Goal: Information Seeking & Learning: Find specific fact

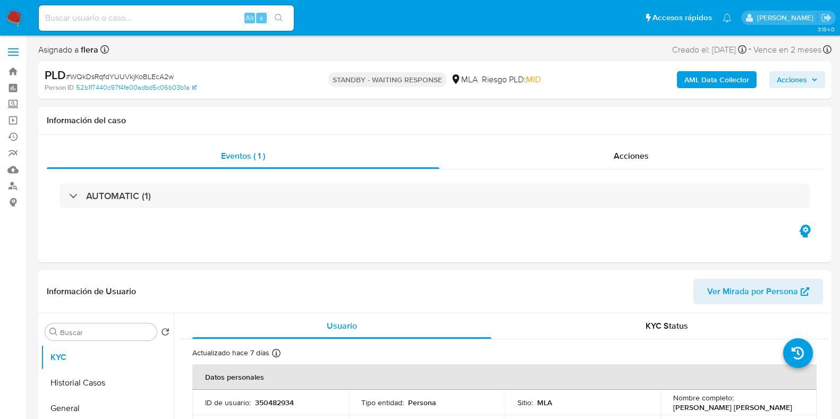
select select "10"
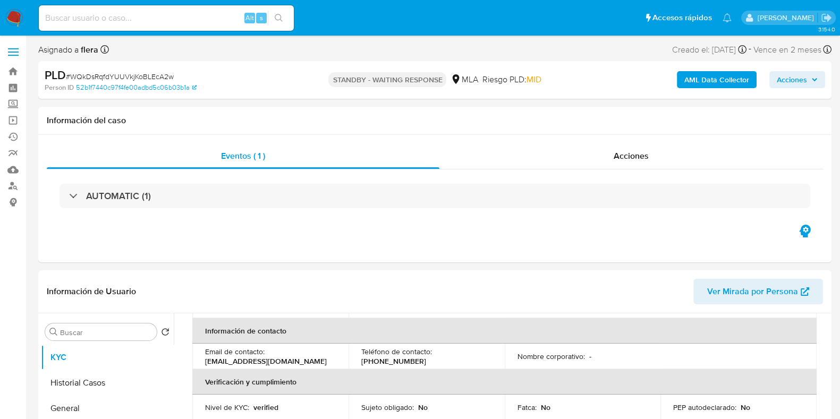
click at [85, 20] on input at bounding box center [166, 18] width 255 height 14
paste input "Mb10PjsqMXZmR5WtIxBaOHnr"
type input "Mb10PjsqMXZmR5WtIxBaOHnr"
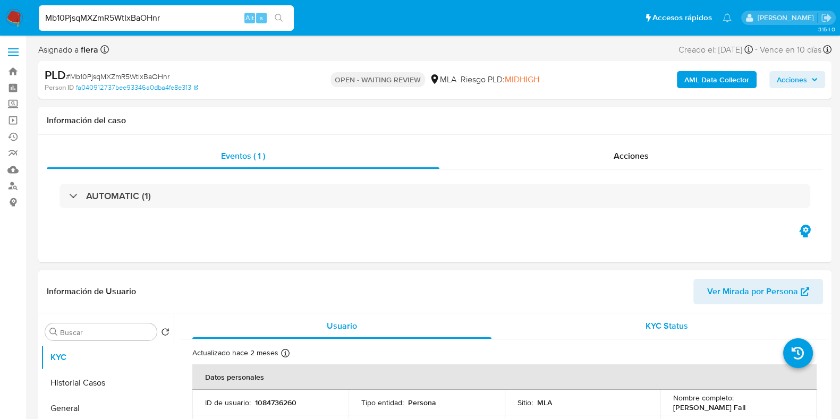
select select "10"
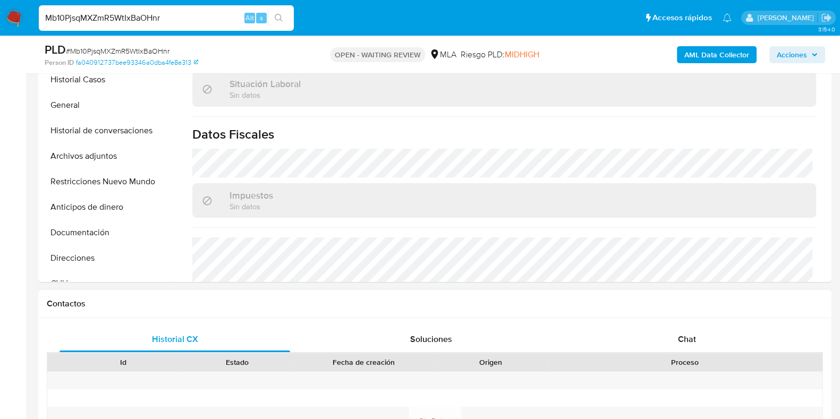
scroll to position [265, 0]
click at [690, 329] on div "Chat" at bounding box center [687, 340] width 231 height 26
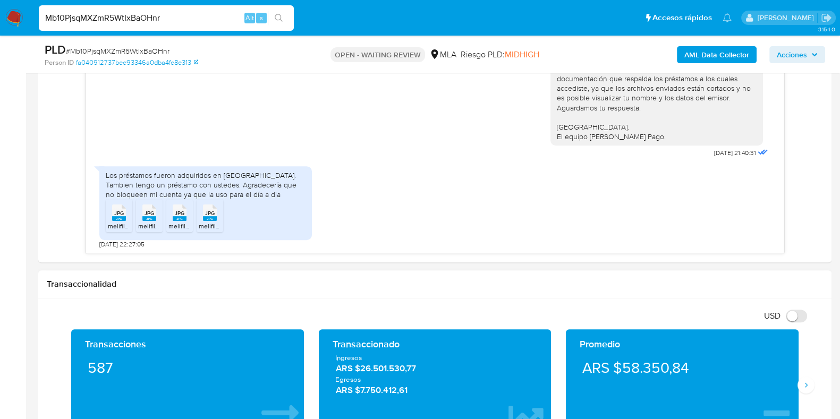
scroll to position [664, 0]
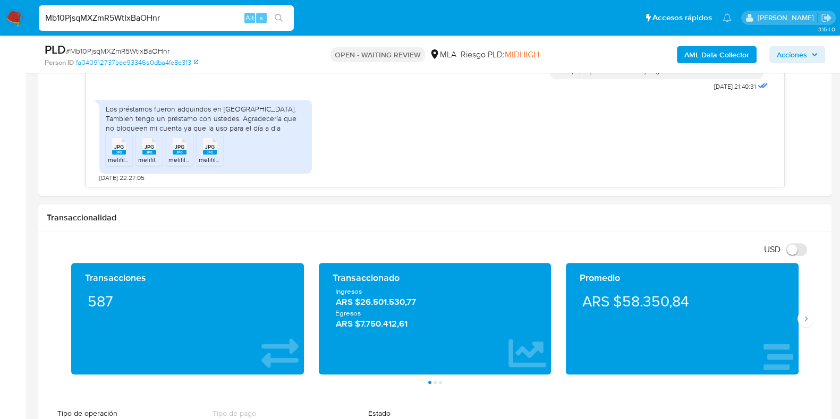
click at [95, 22] on input "Mb10PjsqMXZmR5WtIxBaOHnr" at bounding box center [166, 18] width 255 height 14
paste input "0KgQ7s4fBbvytLIDYmshdiWT"
type input "0KgQ7s4fBbvytLIDYmshdiWT"
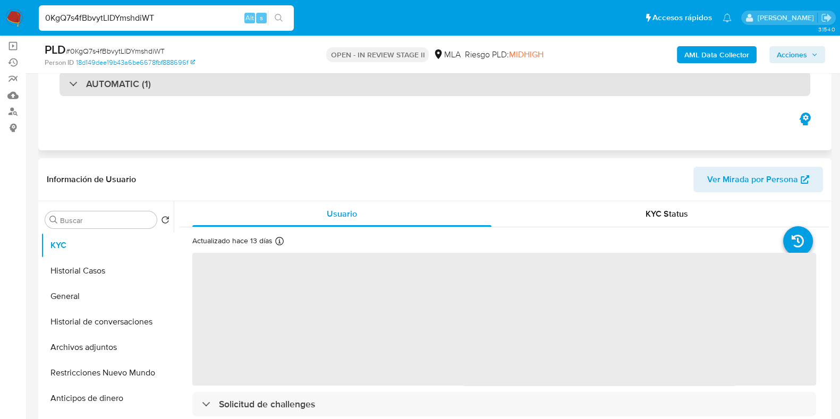
scroll to position [199, 0]
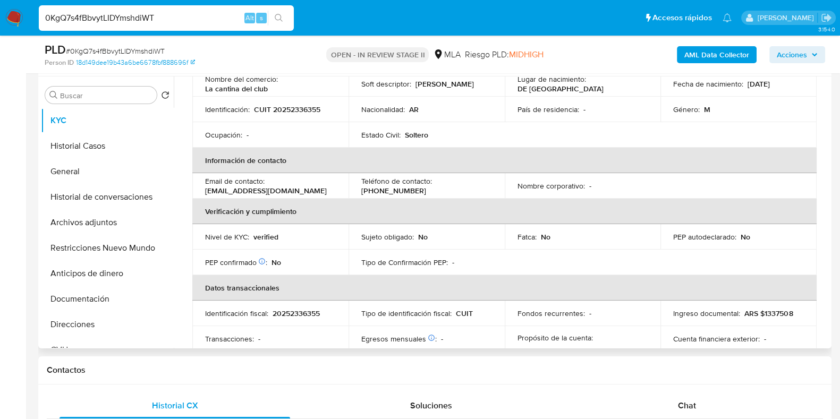
select select "10"
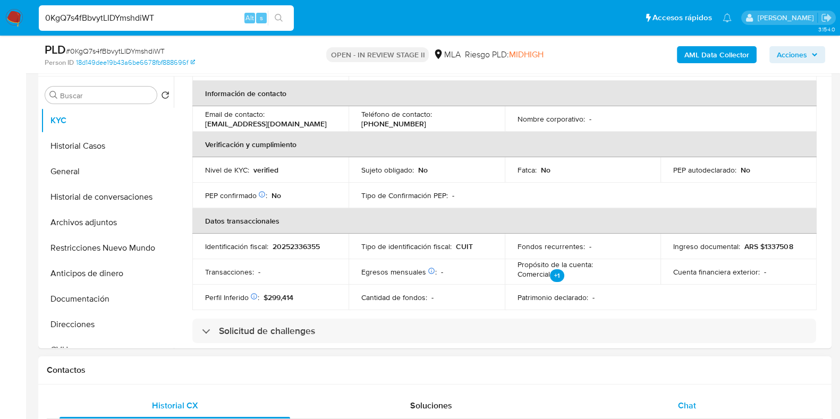
click at [704, 404] on div "Chat" at bounding box center [687, 406] width 231 height 26
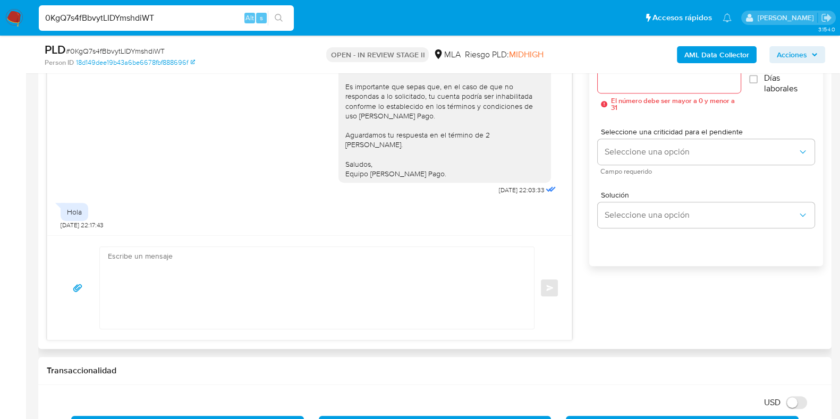
scroll to position [664, 0]
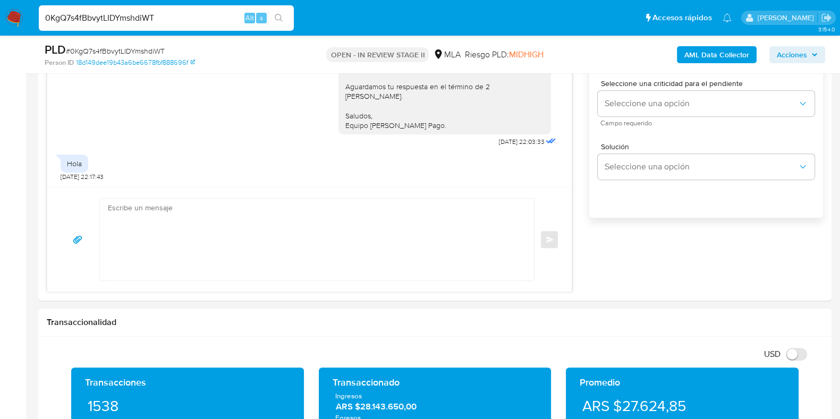
click at [102, 19] on input "0KgQ7s4fBbvytLIDYmshdiWT" at bounding box center [166, 18] width 255 height 14
paste input "kllxSSFZsfwdGR1Cyz0SwYJ"
type input "kllxSSFZsfwdGR1Cyz0SwYJT"
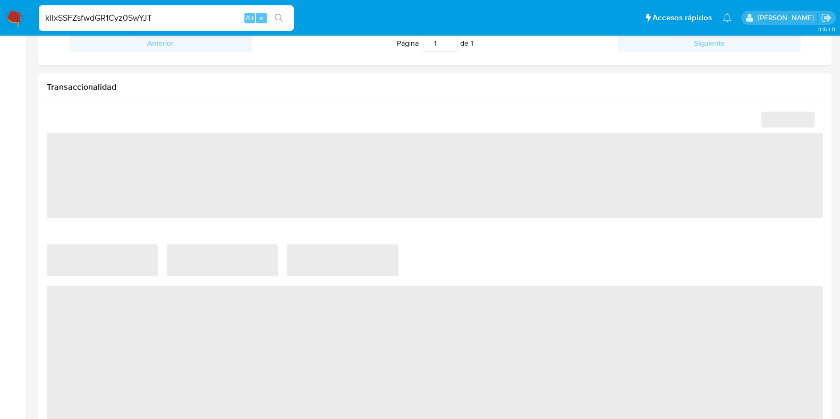
select select "10"
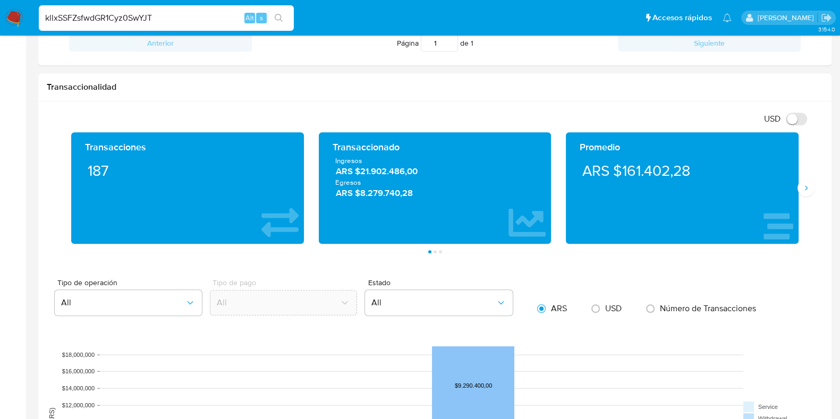
click at [163, 19] on input "kllxSSFZsfwdGR1Cyz0SwYJT" at bounding box center [166, 18] width 255 height 14
paste input "vC64UnItTSPWKLUaKF9wppMb"
type input "vC64UnItTSPWKLUaKF9wppMb"
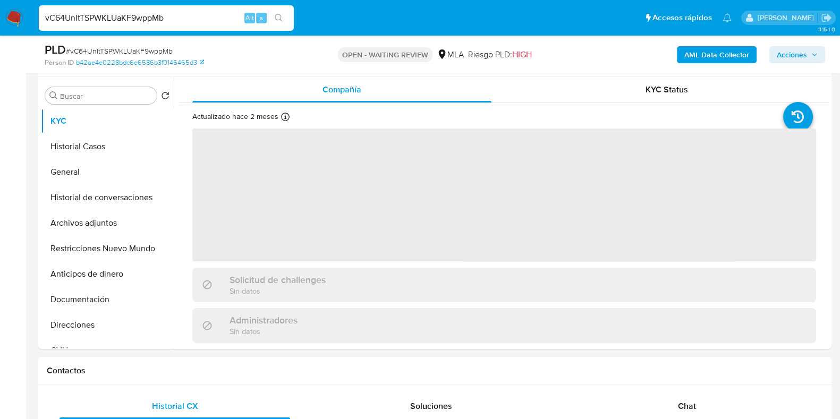
scroll to position [199, 0]
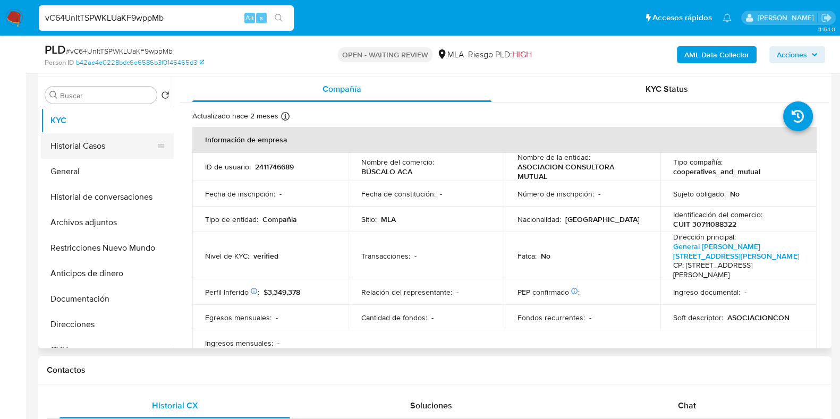
click at [64, 154] on button "Historial Casos" at bounding box center [103, 146] width 124 height 26
select select "10"
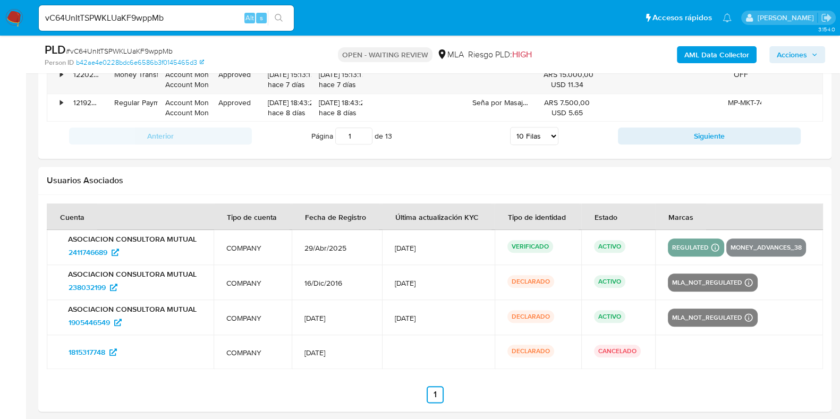
scroll to position [1498, 0]
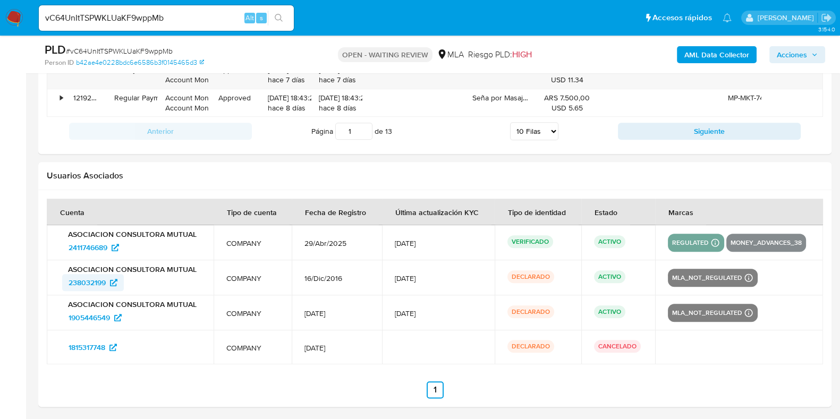
click at [100, 282] on span "238032199" at bounding box center [87, 282] width 37 height 17
click at [95, 315] on span "1905446549" at bounding box center [89, 317] width 41 height 17
click at [77, 344] on span "1815317748" at bounding box center [87, 347] width 37 height 17
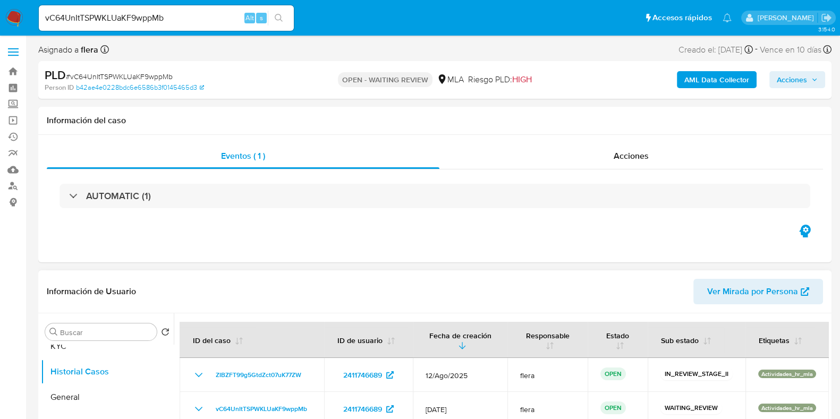
scroll to position [0, 0]
click at [65, 356] on button "KYC" at bounding box center [103, 358] width 124 height 26
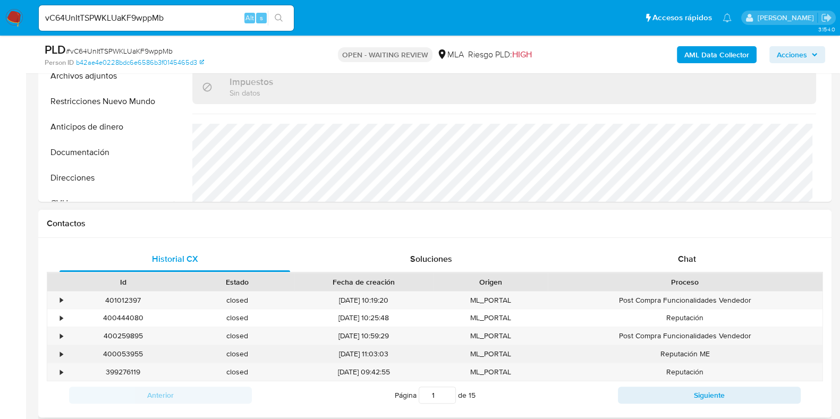
scroll to position [399, 0]
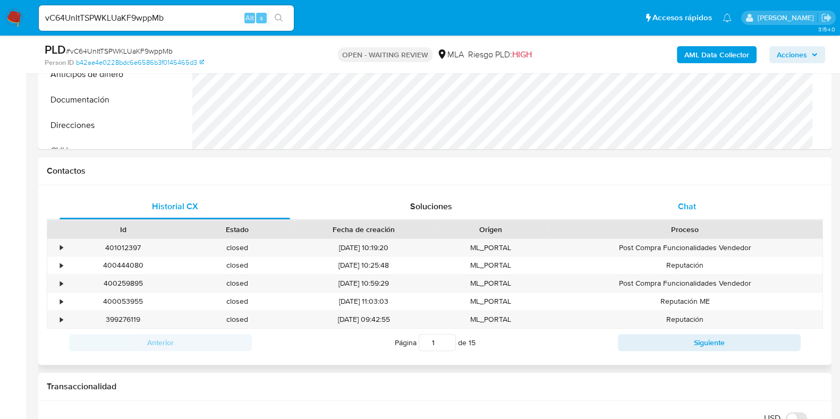
click at [688, 200] on span "Chat" at bounding box center [687, 206] width 18 height 12
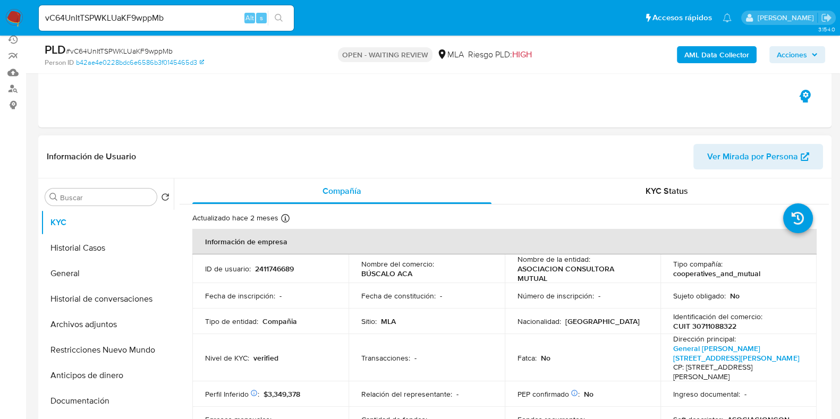
scroll to position [66, 0]
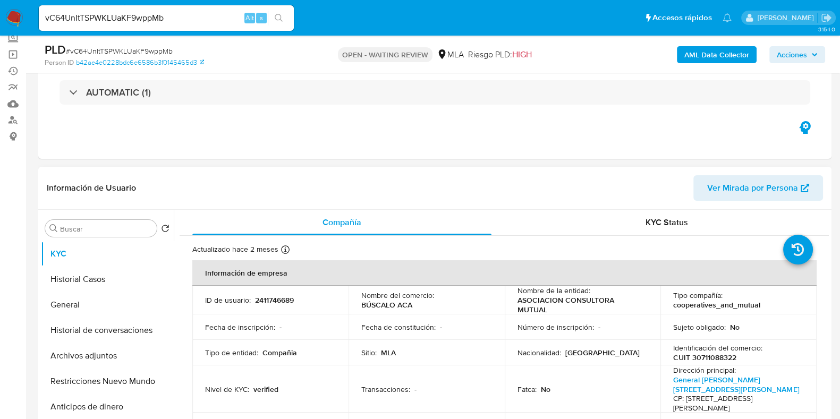
click at [717, 357] on p "CUIT 30711088322" at bounding box center [704, 358] width 63 height 10
copy p "30711088322"
click at [282, 300] on p "2411746689" at bounding box center [274, 301] width 39 height 10
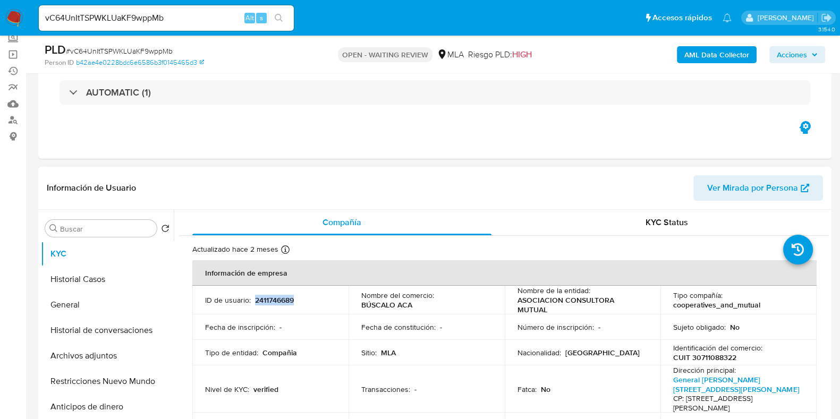
copy p "2411746689"
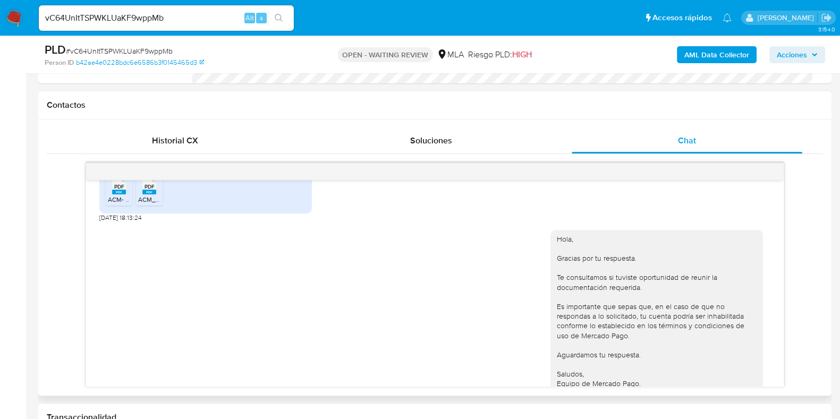
scroll to position [913, 0]
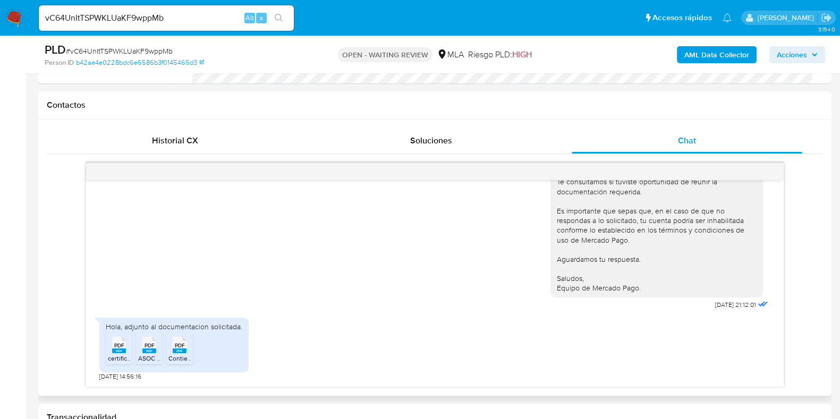
click at [119, 355] on span "certificacion (1).pdf" at bounding box center [134, 358] width 52 height 9
click at [142, 352] on rect at bounding box center [149, 351] width 14 height 5
click at [186, 353] on icon "PDF" at bounding box center [180, 345] width 14 height 19
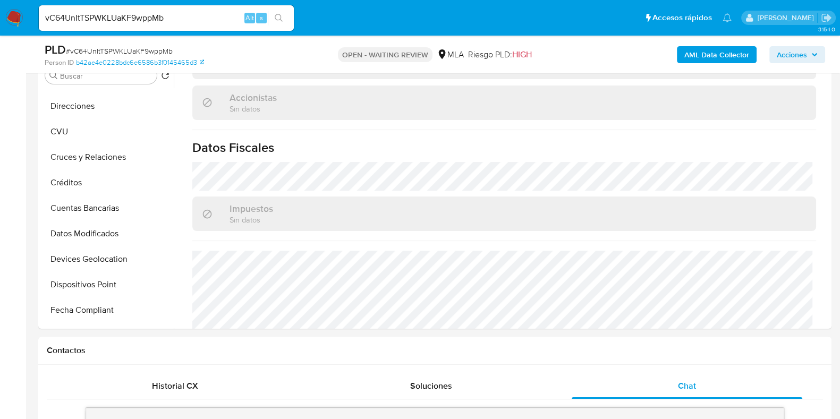
scroll to position [199, 0]
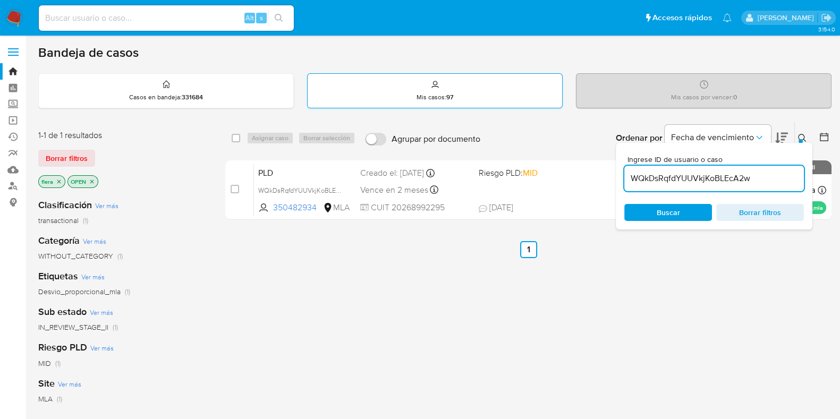
click at [436, 87] on icon at bounding box center [435, 84] width 9 height 9
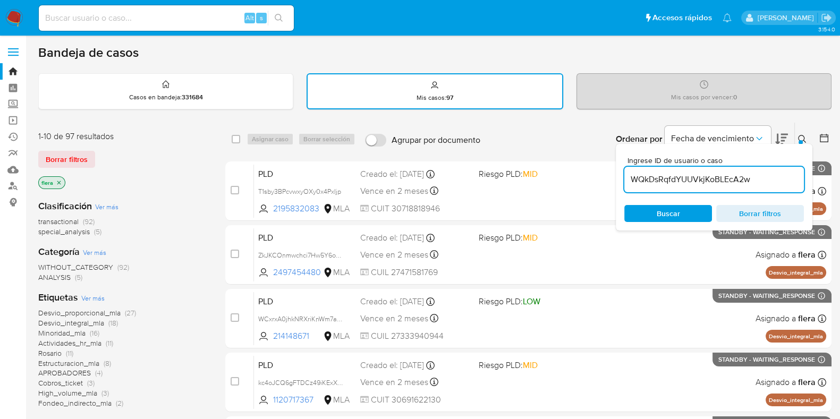
click at [709, 89] on div "Mis casos por vencer : 0" at bounding box center [704, 91] width 254 height 34
click at [827, 125] on div at bounding box center [822, 139] width 19 height 33
click at [799, 136] on icon at bounding box center [802, 139] width 8 height 8
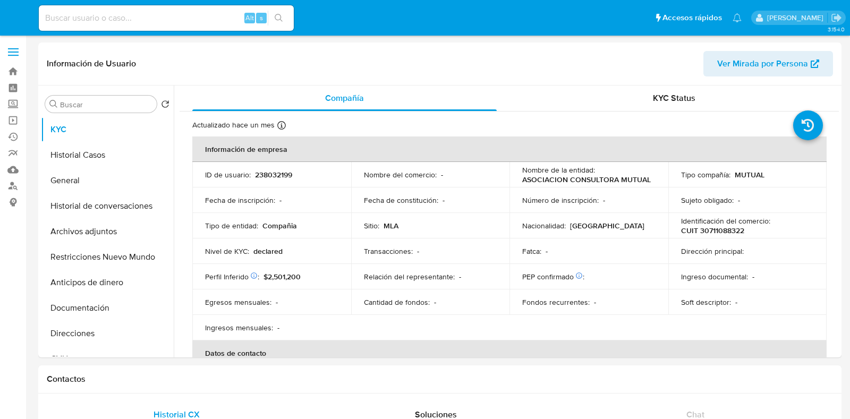
select select "10"
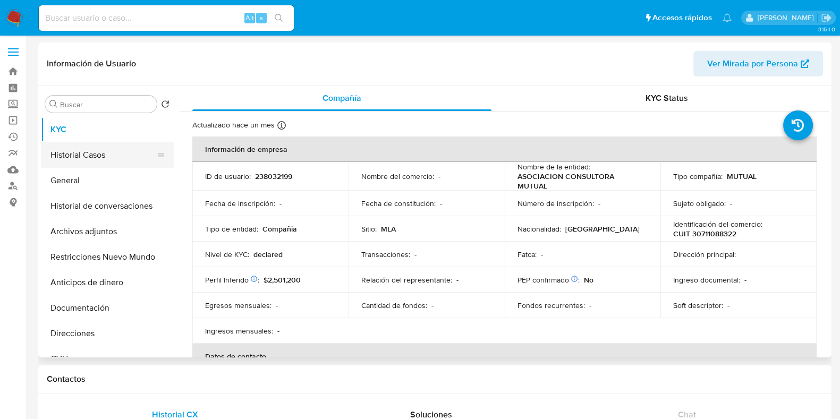
click at [54, 160] on button "Historial Casos" at bounding box center [103, 155] width 124 height 26
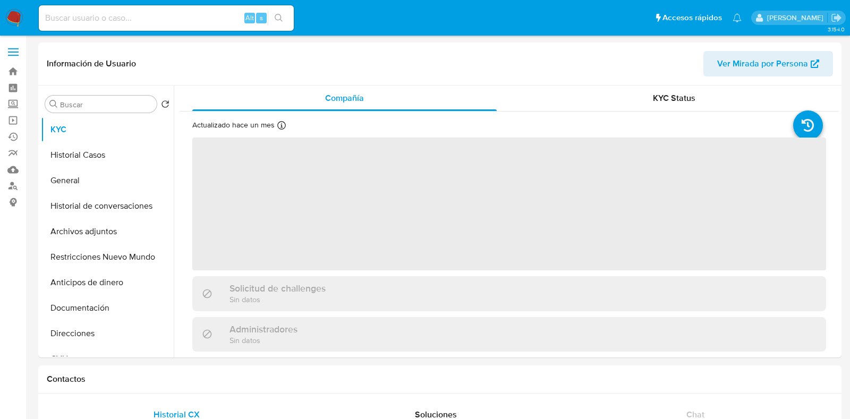
select select "10"
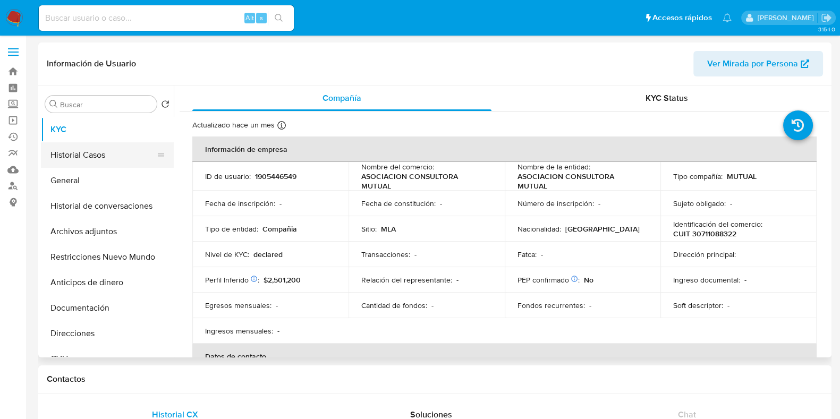
click at [109, 156] on button "Historial Casos" at bounding box center [103, 155] width 124 height 26
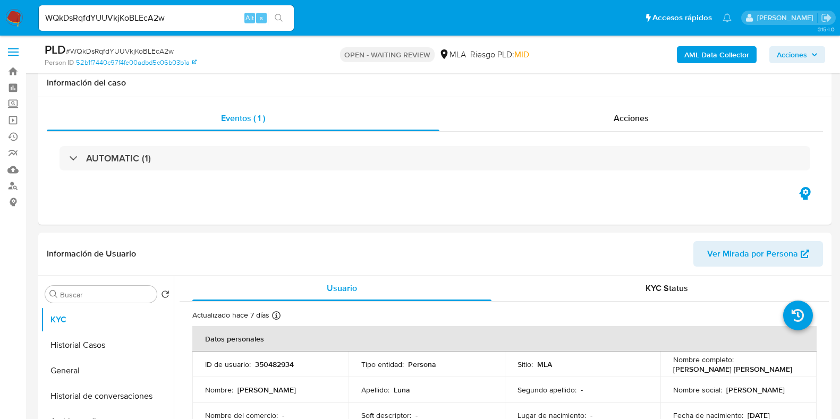
select select "10"
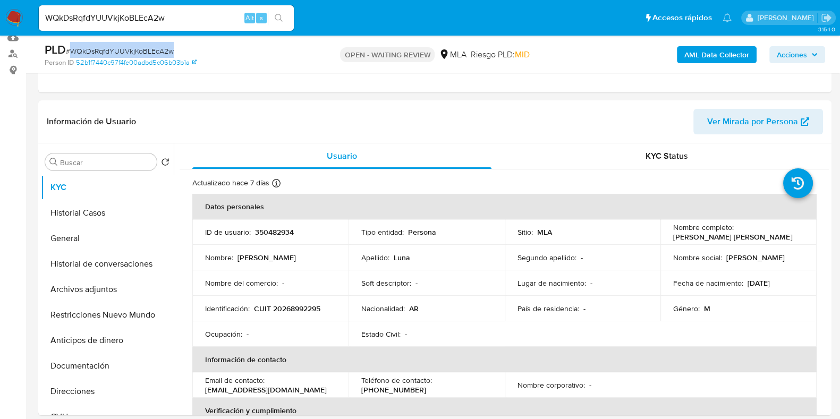
scroll to position [968, 0]
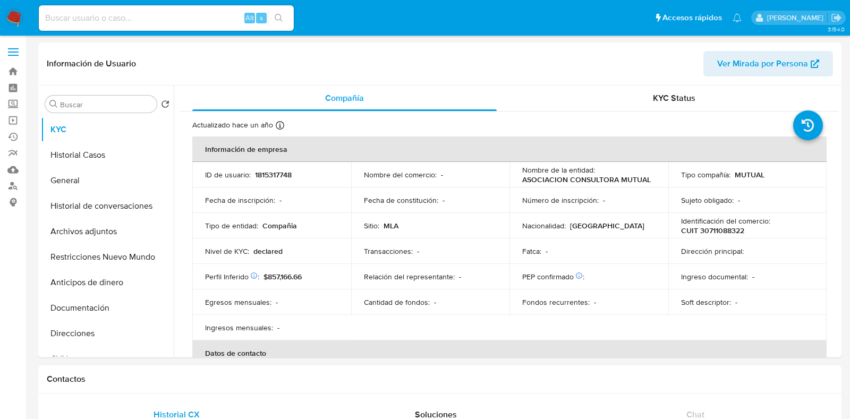
select select "10"
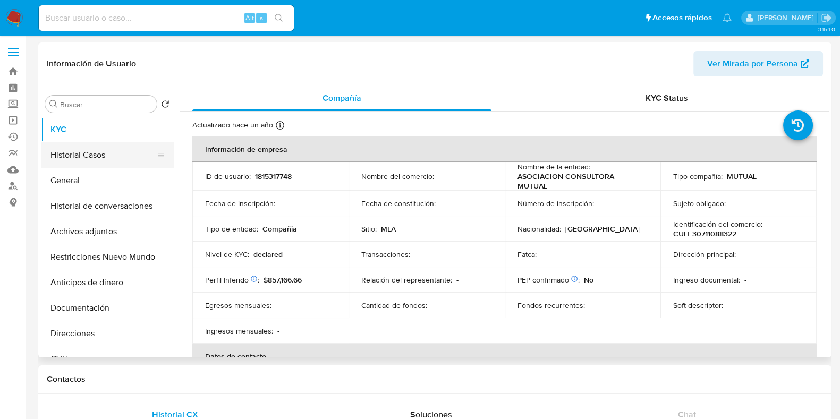
click at [89, 163] on button "Historial Casos" at bounding box center [103, 155] width 124 height 26
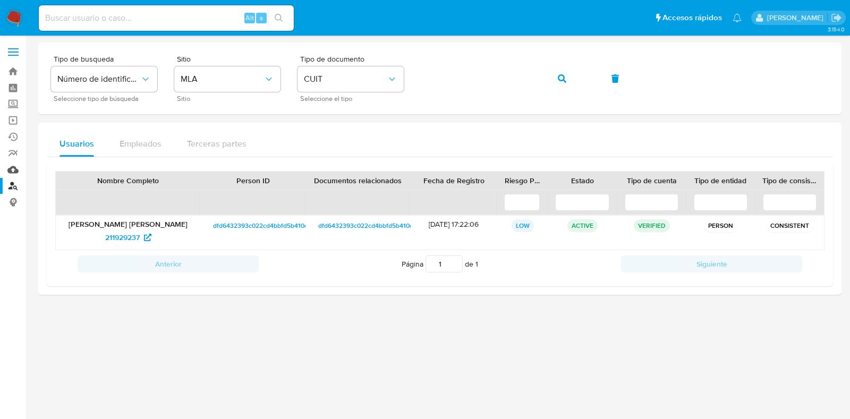
click at [13, 166] on link "Mulan" at bounding box center [63, 170] width 127 height 16
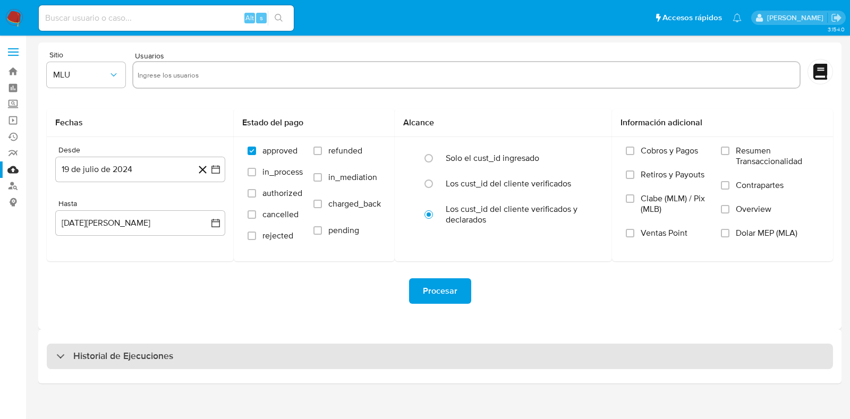
click at [75, 360] on h3 "Historial de Ejecuciones" at bounding box center [123, 356] width 100 height 13
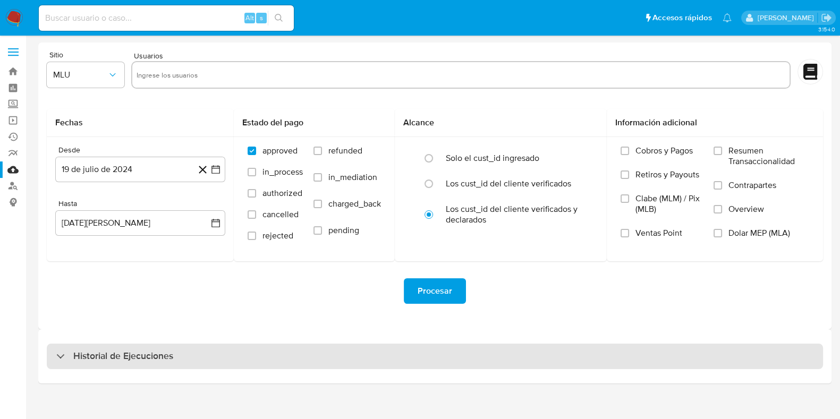
select select "10"
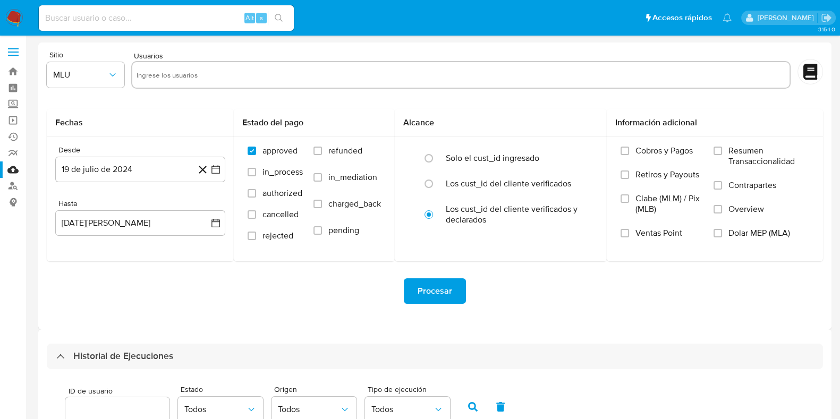
scroll to position [199, 0]
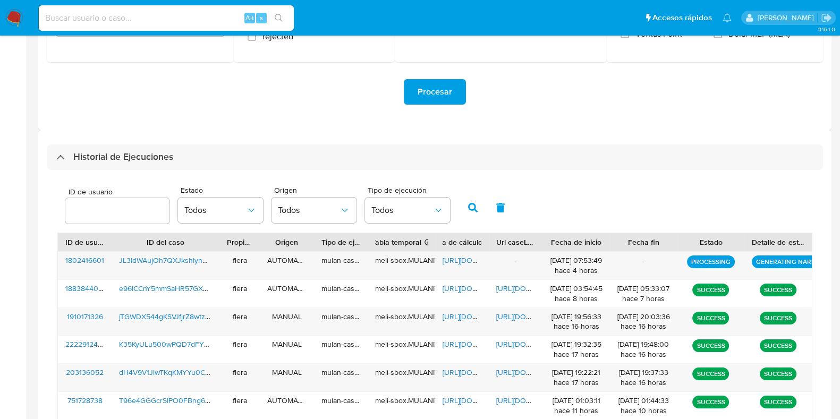
click at [87, 198] on div at bounding box center [117, 211] width 104 height 26
click at [115, 217] on input "number" at bounding box center [117, 211] width 104 height 14
paste input "2411746689"
type input "2411746689"
click at [470, 208] on icon "button" at bounding box center [473, 208] width 10 height 10
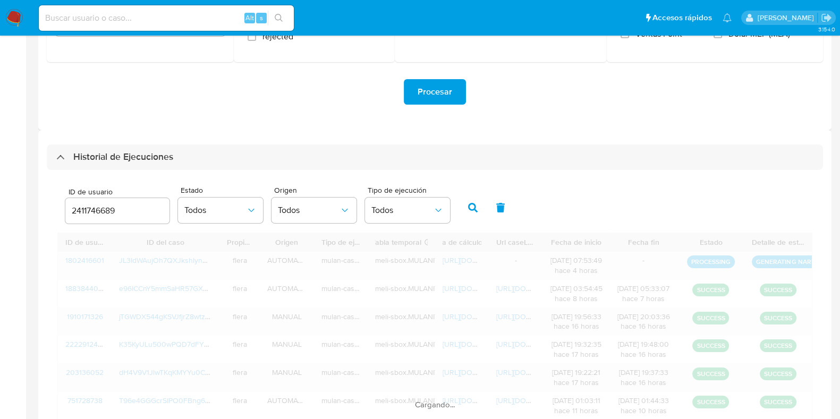
scroll to position [147, 0]
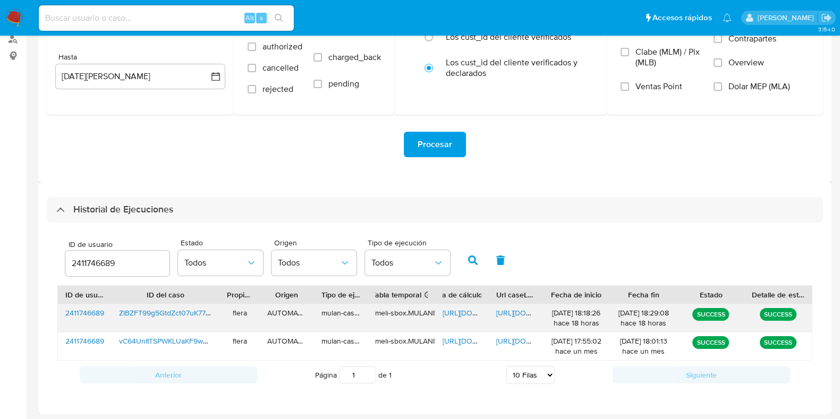
click at [449, 309] on span "https://docs.google.com/spreadsheets/d/1Na6TboJuVWRvHwUQDpIU5lwv1zZkgd1zdOuj1-f…" at bounding box center [479, 313] width 73 height 11
click at [508, 310] on span "https://docs.google.com/document/d/10BJYnUaqcBZj2HfqcIzNAI7XfYN1yLx9_1IgV_GgK8k…" at bounding box center [532, 313] width 73 height 11
click at [95, 22] on input at bounding box center [166, 18] width 255 height 14
paste input "kllxSSFZsfwdGR1Cyz0SwYJT"
type input "kllxSSFZsfwdGR1Cyz0SwYJT"
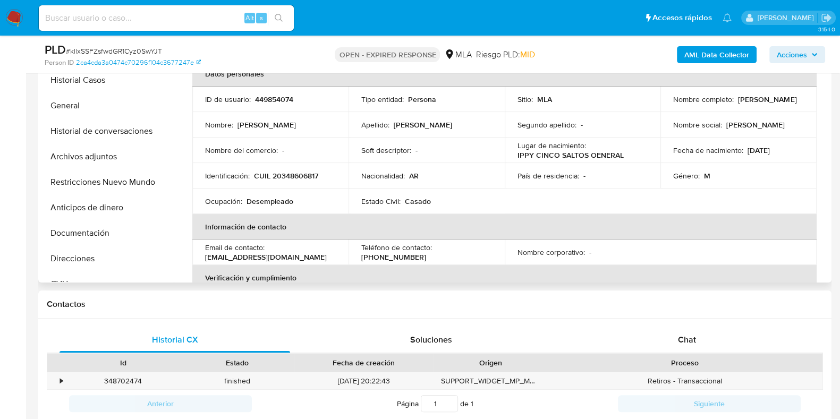
select select "10"
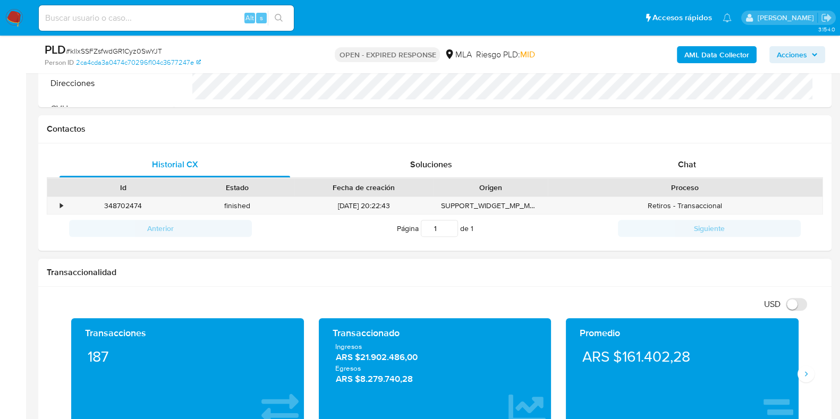
scroll to position [399, 0]
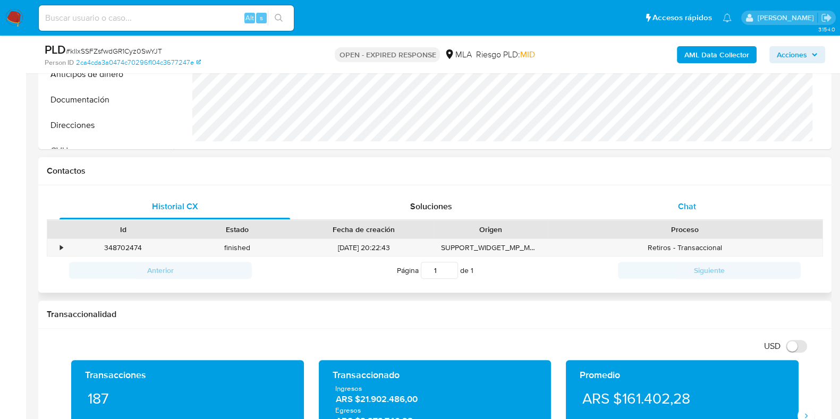
click at [687, 209] on span "Chat" at bounding box center [687, 206] width 18 height 12
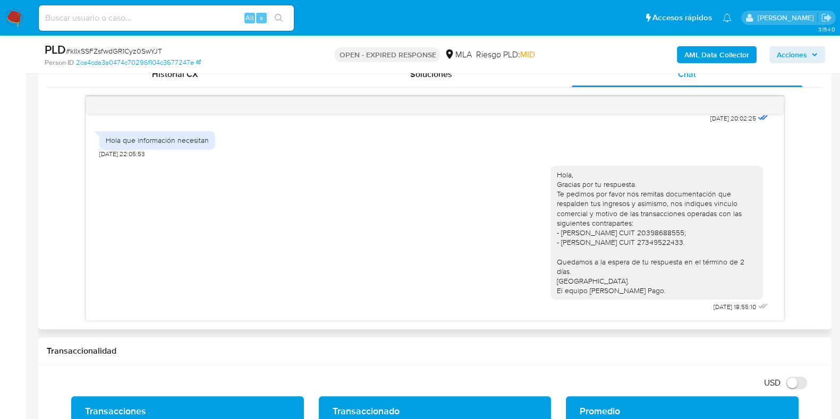
scroll to position [598, 0]
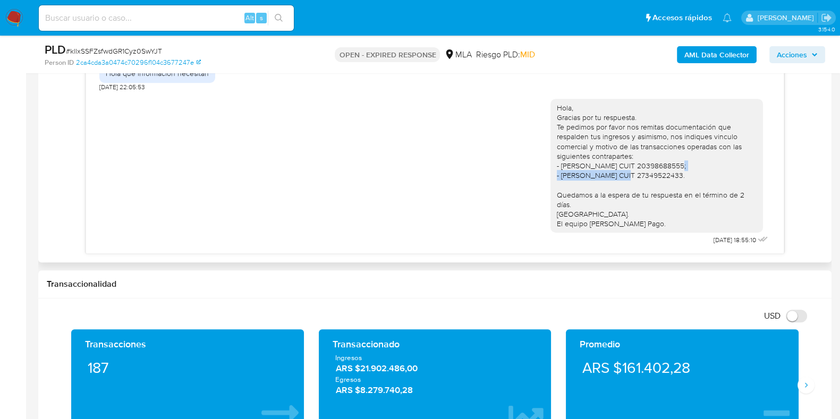
drag, startPoint x: 581, startPoint y: 172, endPoint x: 655, endPoint y: 166, distance: 74.2
click at [655, 166] on div "Hola, Gracias por tu respuesta. Te pedimos por favor nos remitas documentación …" at bounding box center [657, 165] width 200 height 125
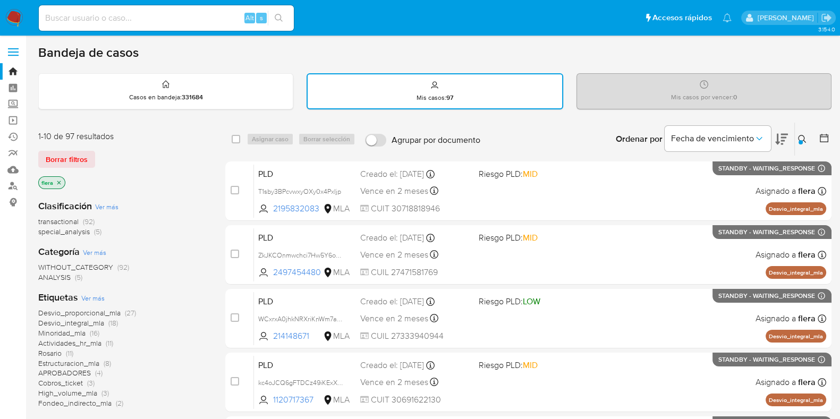
click at [72, 230] on span "special_analysis" at bounding box center [64, 231] width 52 height 11
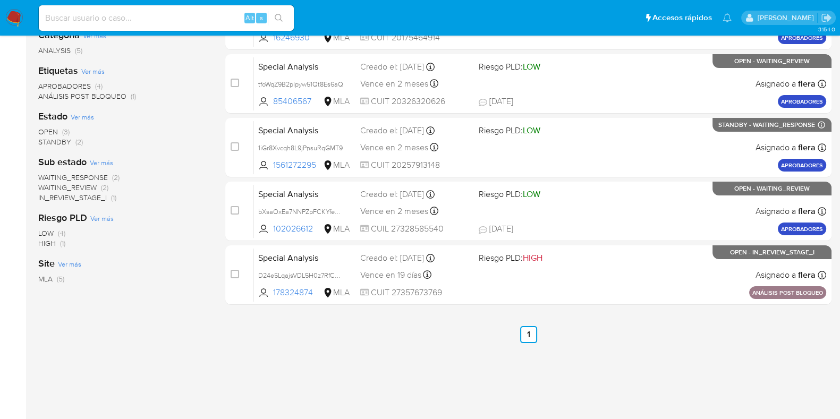
scroll to position [190, 0]
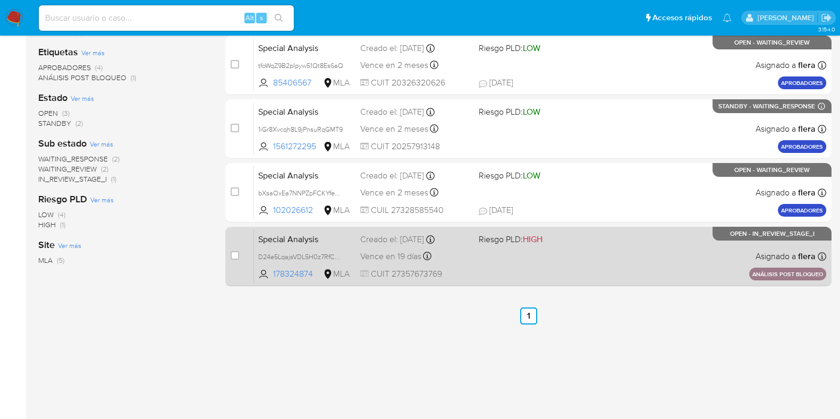
click at [487, 265] on div "Special Analysis D24e5LqajsVDL5H0z7RfCNN6 178324874 MLA Riesgo PLD: HIGH Creado…" at bounding box center [540, 257] width 572 height 54
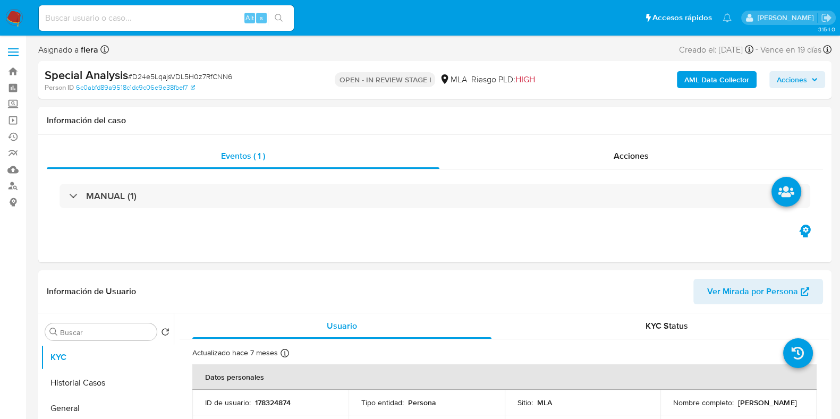
select select "10"
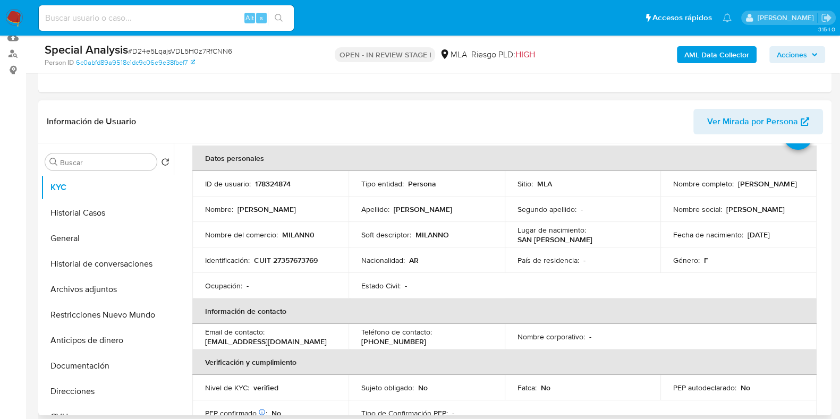
scroll to position [66, 0]
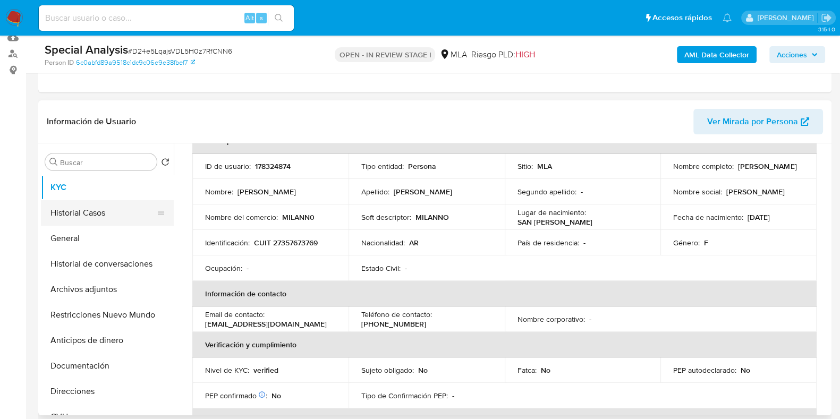
click at [70, 211] on button "Historial Casos" at bounding box center [103, 213] width 124 height 26
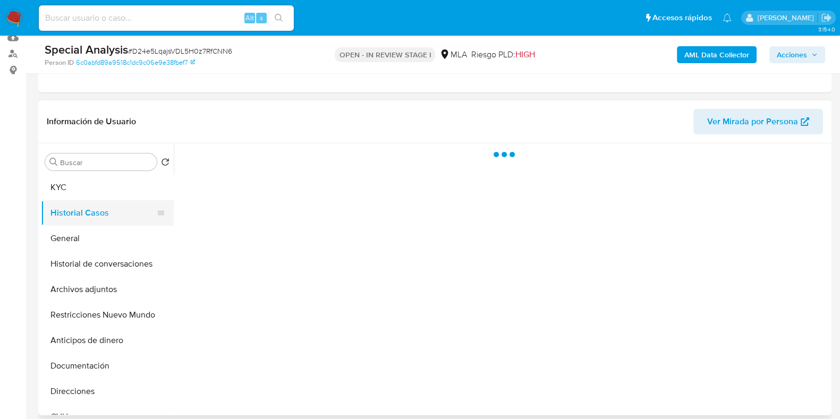
scroll to position [0, 0]
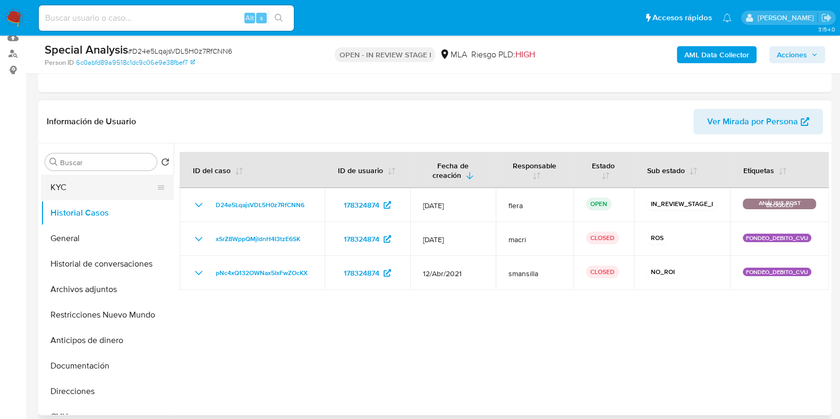
click at [96, 192] on button "KYC" at bounding box center [103, 188] width 124 height 26
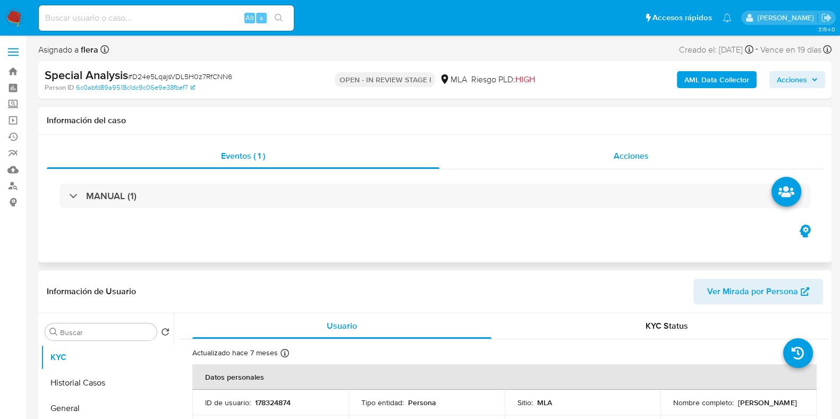
click at [626, 152] on span "Acciones" at bounding box center [631, 156] width 35 height 12
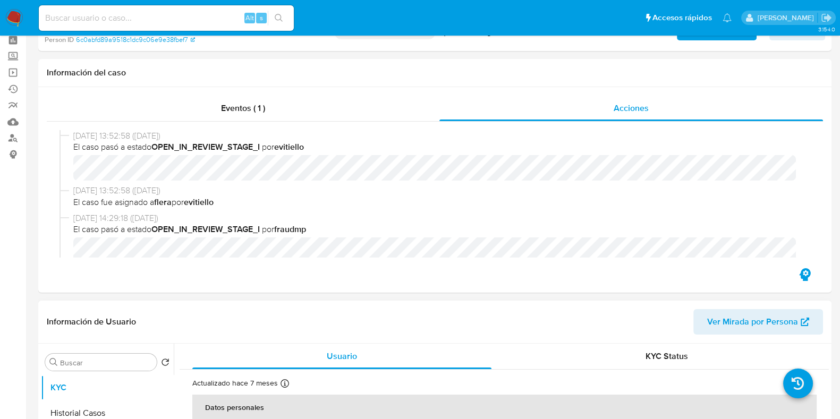
scroll to position [66, 0]
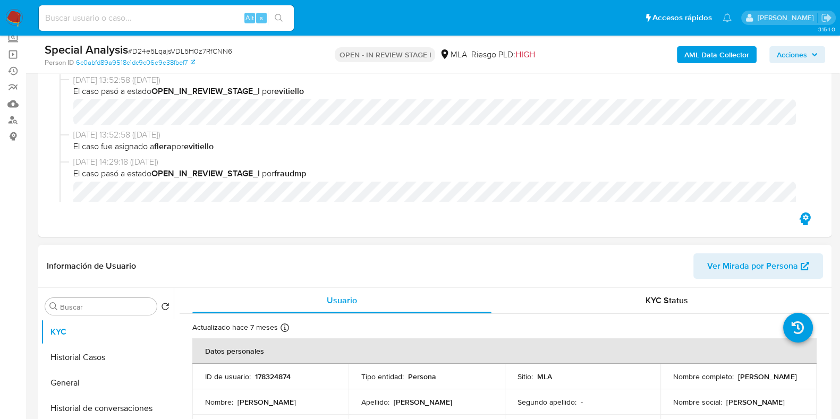
click at [270, 369] on td "ID de usuario : 178324874" at bounding box center [270, 377] width 156 height 26
click at [271, 376] on p "178324874" at bounding box center [273, 377] width 36 height 10
copy p "178324874"
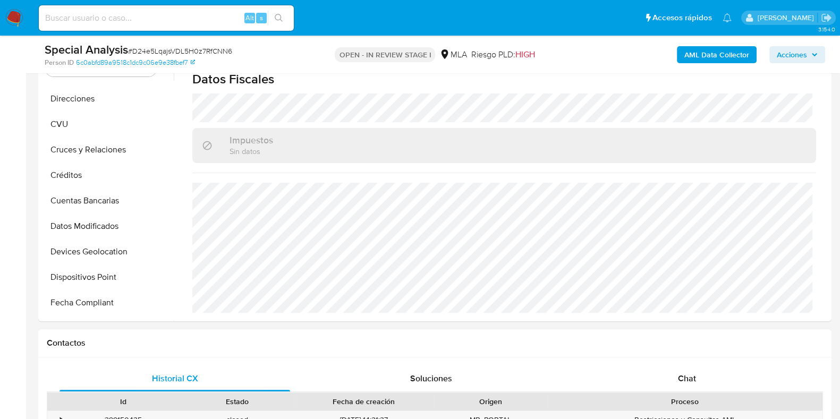
scroll to position [332, 0]
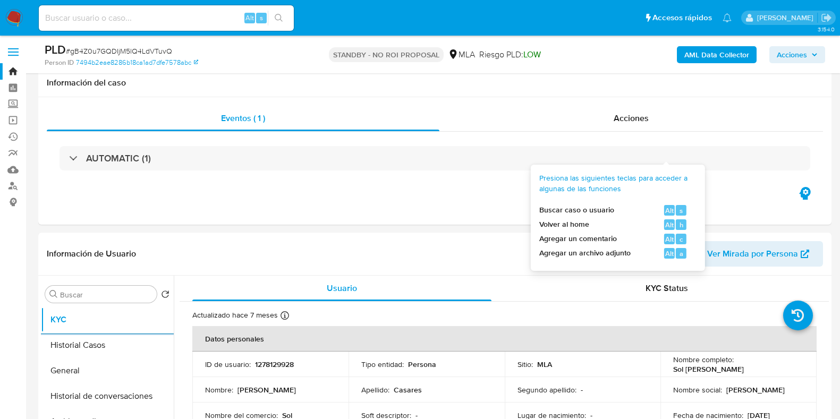
select select "10"
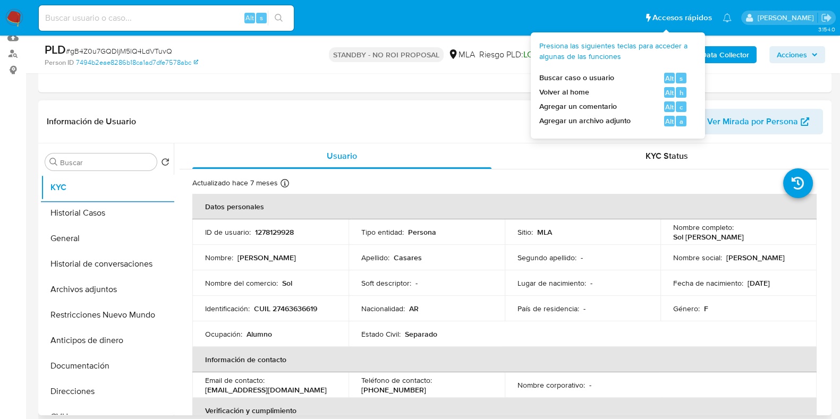
scroll to position [132, 0]
